Goal: Entertainment & Leisure: Consume media (video, audio)

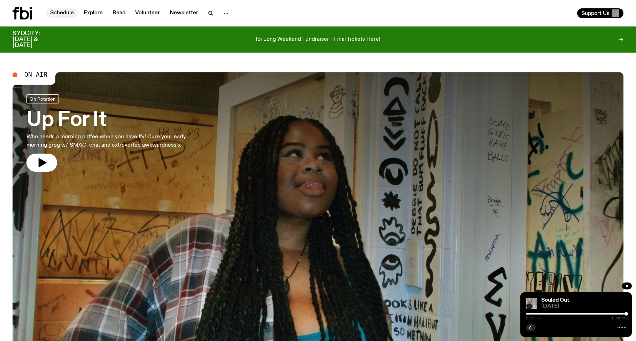
click at [61, 13] on link "Schedule" at bounding box center [62, 13] width 32 height 10
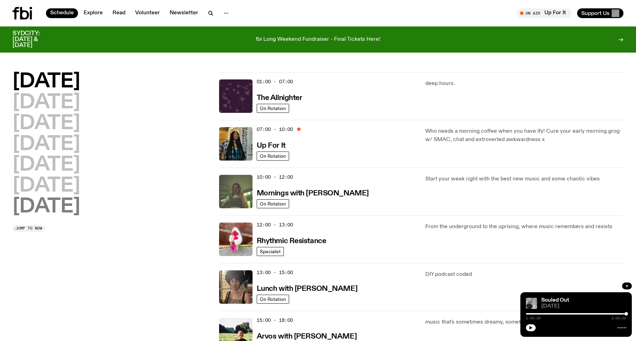
click at [37, 204] on h2 "[DATE]" at bounding box center [47, 207] width 68 height 20
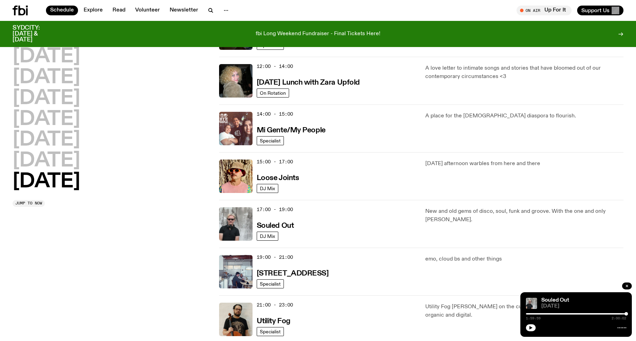
scroll to position [298, 0]
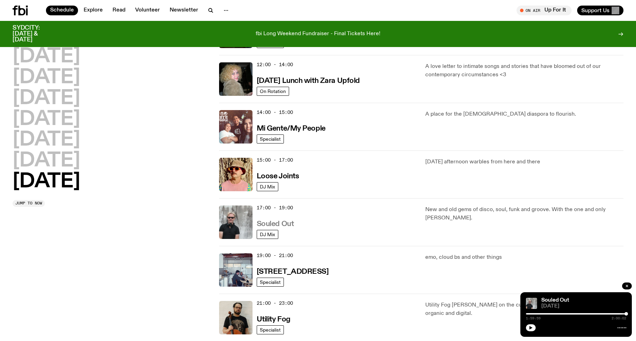
click at [268, 224] on h3 "Souled Out" at bounding box center [275, 224] width 37 height 7
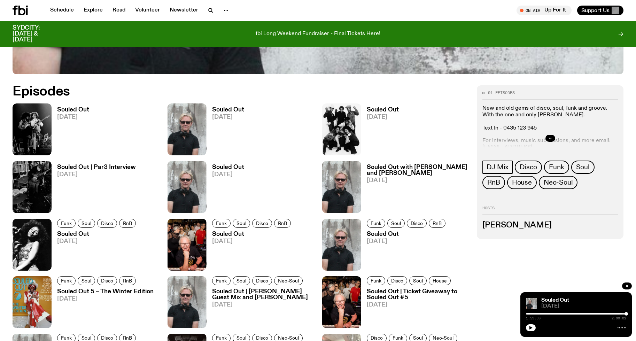
scroll to position [378, 0]
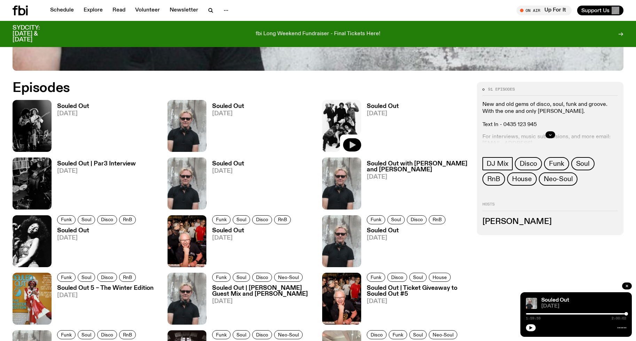
click at [353, 144] on icon "button" at bounding box center [353, 144] width 6 height 7
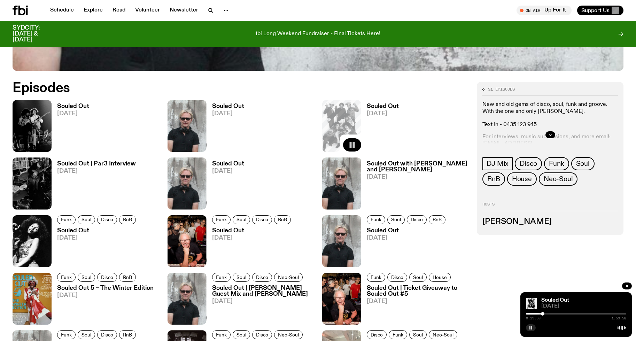
click at [531, 328] on icon "button" at bounding box center [531, 328] width 4 height 4
